Goal: Task Accomplishment & Management: Use online tool/utility

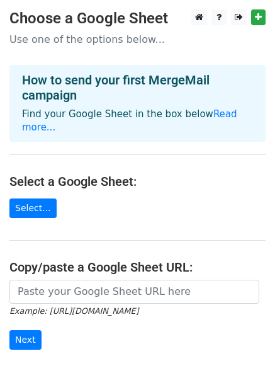
click at [100, 201] on main "Choose a Google Sheet Use one of the options below... How to send your first Me…" at bounding box center [137, 213] width 275 height 408
click at [32, 199] on link "Select..." at bounding box center [32, 209] width 47 height 20
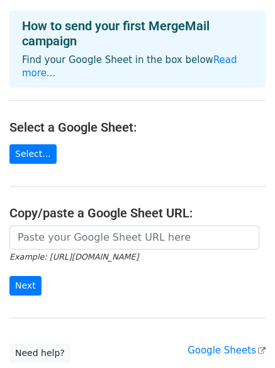
scroll to position [126, 0]
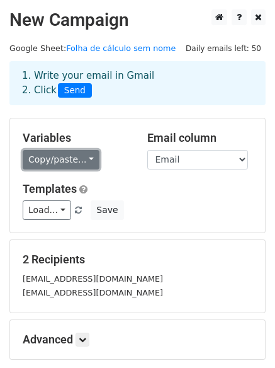
click at [53, 159] on link "Copy/paste..." at bounding box center [61, 160] width 77 height 20
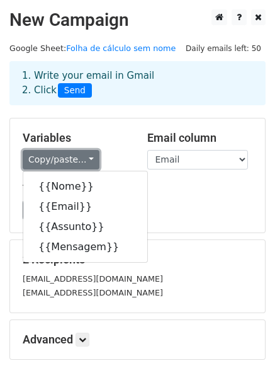
click at [53, 159] on link "Copy/paste..." at bounding box center [61, 160] width 77 height 20
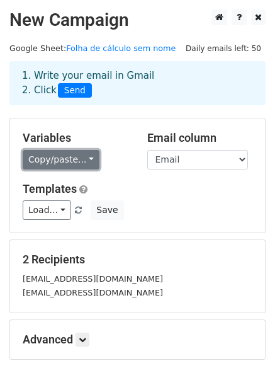
click at [55, 158] on link "Copy/paste..." at bounding box center [61, 160] width 77 height 20
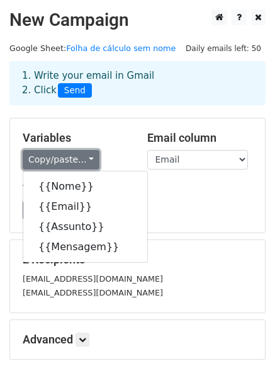
click at [56, 157] on link "Copy/paste..." at bounding box center [61, 160] width 77 height 20
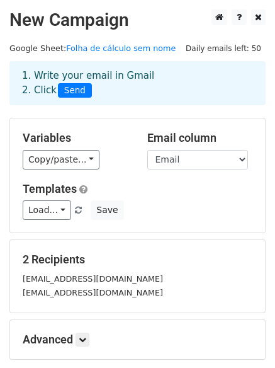
click at [179, 218] on div "Load... No templates saved Save" at bounding box center [137, 210] width 249 height 20
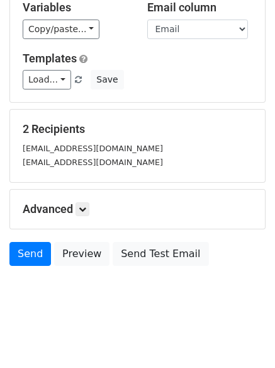
scroll to position [135, 0]
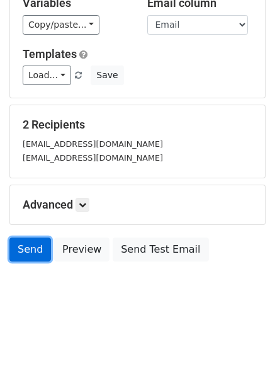
click at [26, 251] on link "Send" at bounding box center [30, 250] width 42 height 24
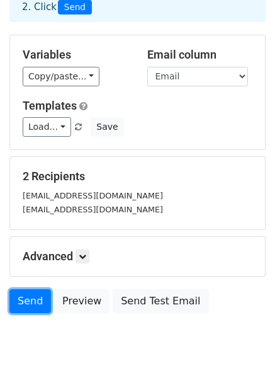
scroll to position [0, 0]
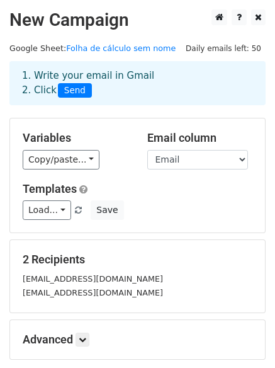
click at [124, 72] on div "1. Write your email in Gmail 2. Click Send" at bounding box center [138, 83] width 250 height 29
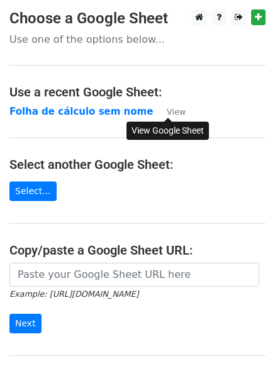
click at [171, 112] on small "View" at bounding box center [176, 111] width 19 height 9
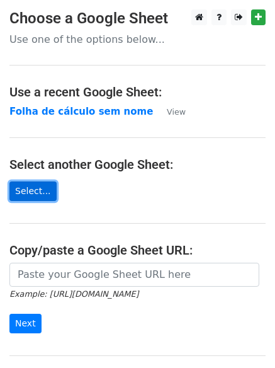
click at [32, 188] on link "Select..." at bounding box center [32, 192] width 47 height 20
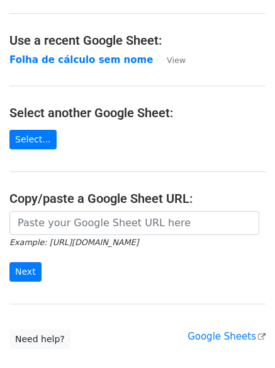
scroll to position [126, 0]
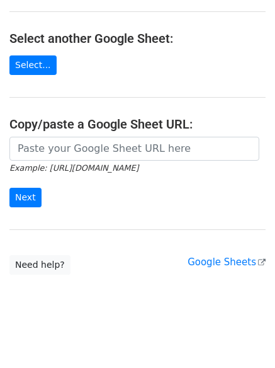
click at [71, 165] on small "Example: [URL][DOMAIN_NAME]" at bounding box center [73, 167] width 129 height 9
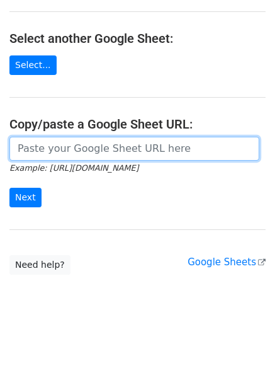
click at [69, 153] on input "url" at bounding box center [134, 149] width 250 height 24
